Goal: Check status: Check status

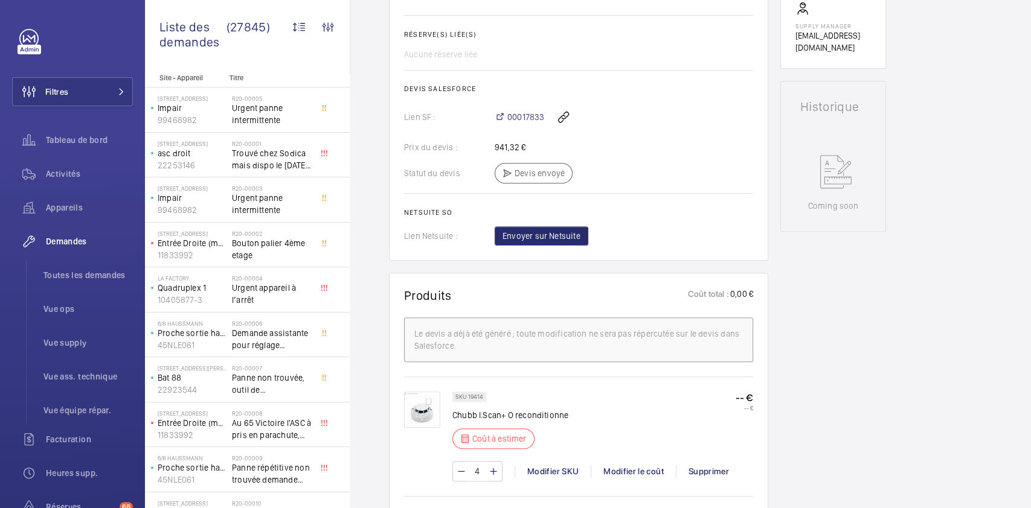
scroll to position [227, 0]
